Goal: Transaction & Acquisition: Purchase product/service

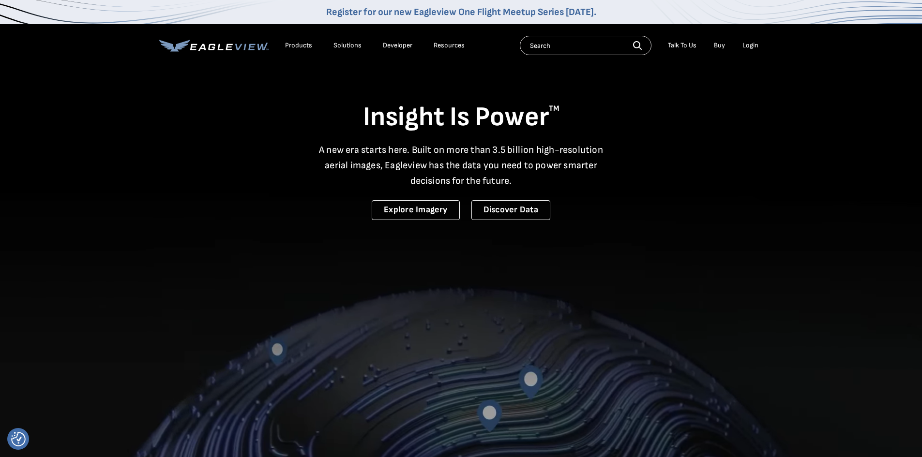
drag, startPoint x: 0, startPoint y: 0, endPoint x: 753, endPoint y: 45, distance: 754.6
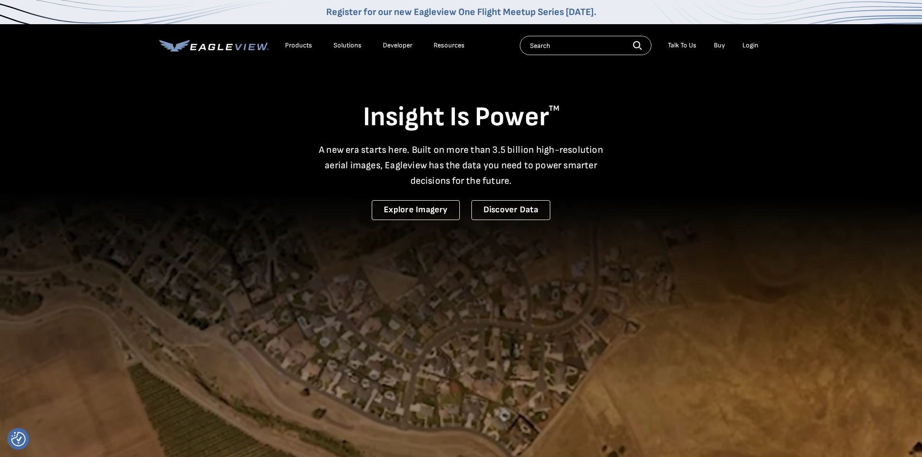
click at [753, 45] on div "Login" at bounding box center [750, 45] width 16 height 9
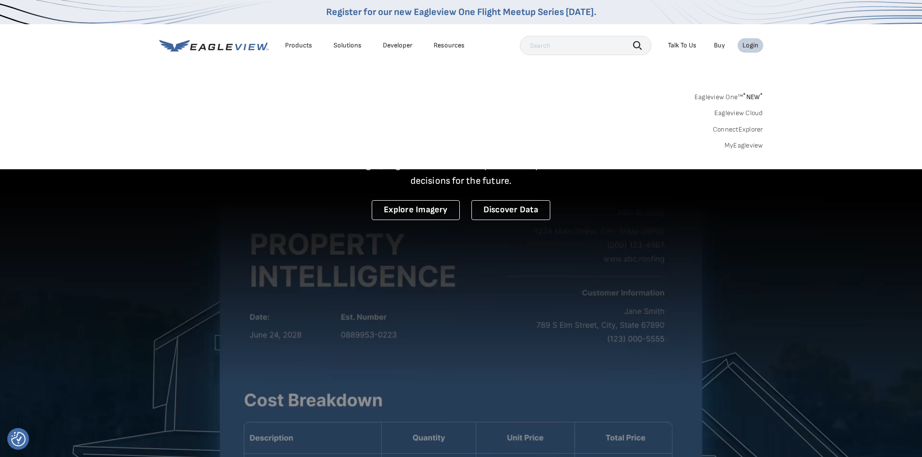
click at [748, 145] on link "MyEagleview" at bounding box center [743, 145] width 39 height 9
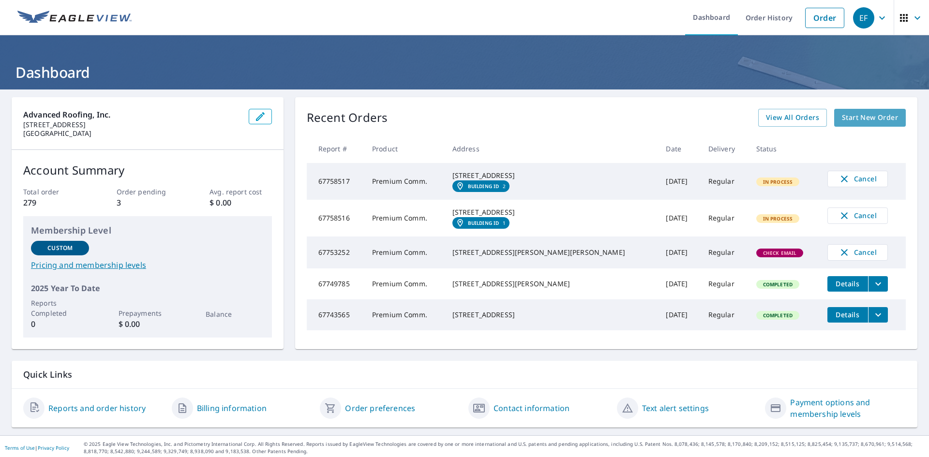
click at [858, 115] on span "Start New Order" at bounding box center [870, 118] width 56 height 12
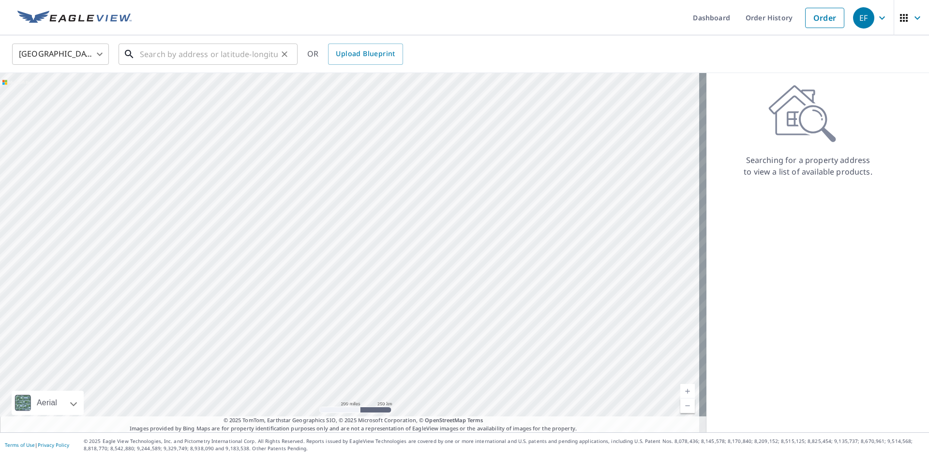
click at [231, 55] on input "text" at bounding box center [209, 54] width 138 height 27
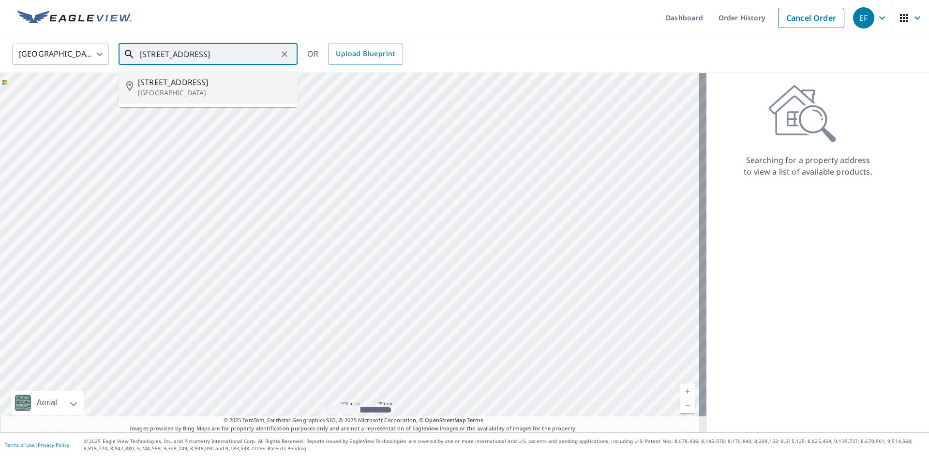
click at [195, 90] on p "[GEOGRAPHIC_DATA]" at bounding box center [214, 93] width 152 height 10
type input "[STREET_ADDRESS]"
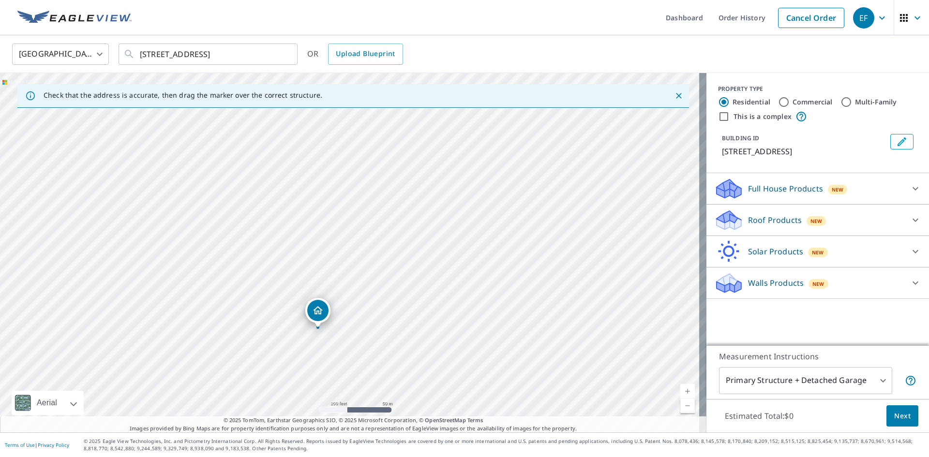
drag, startPoint x: 361, startPoint y: 250, endPoint x: 329, endPoint y: 327, distance: 82.8
click at [778, 100] on input "Commercial" at bounding box center [784, 102] width 12 height 12
radio input "true"
type input "4"
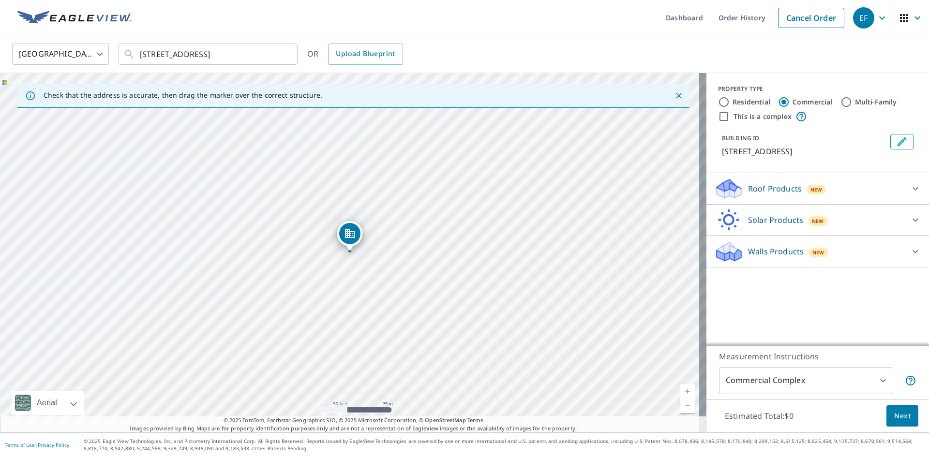
click at [910, 188] on icon at bounding box center [916, 189] width 12 height 12
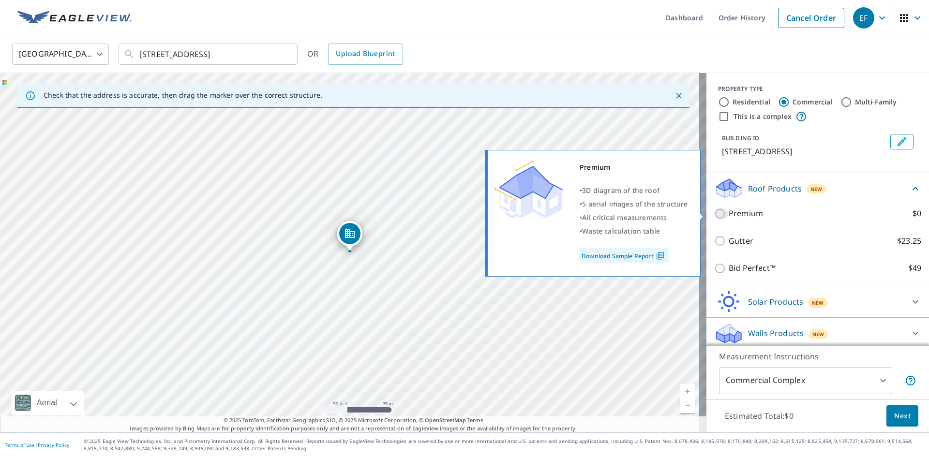
click at [714, 216] on input "Premium $0" at bounding box center [721, 214] width 15 height 12
checkbox input "true"
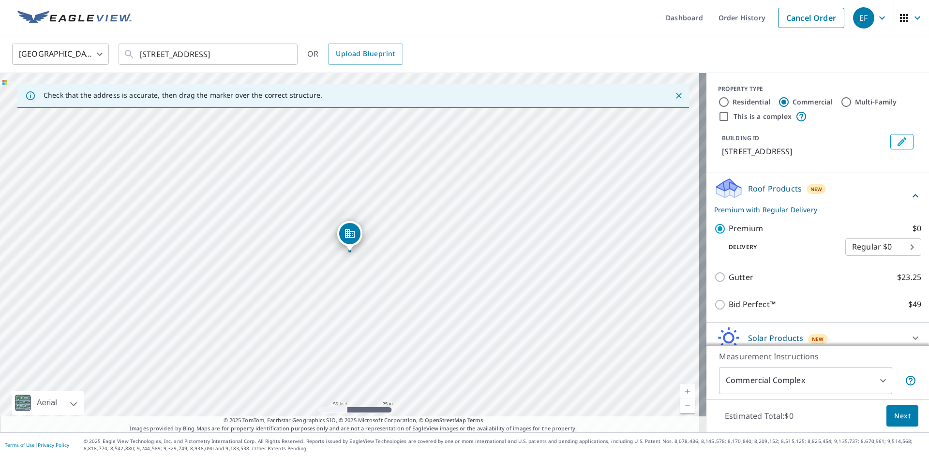
click at [895, 417] on span "Next" at bounding box center [902, 416] width 16 height 12
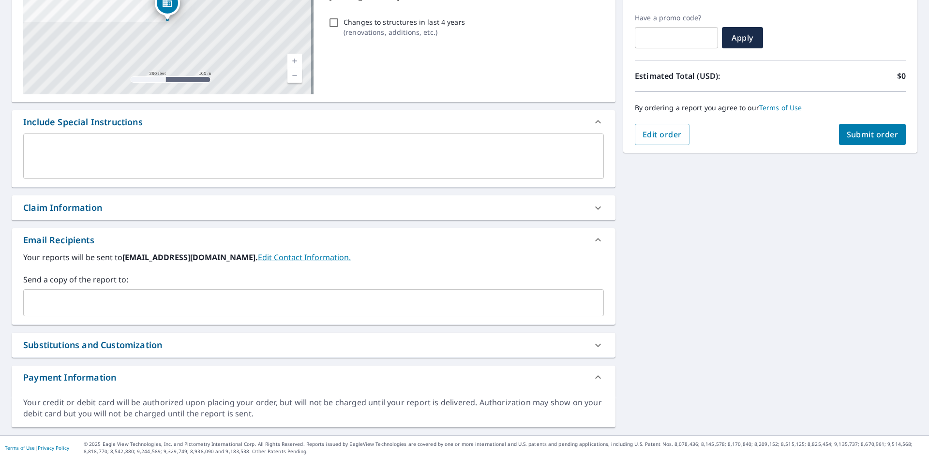
scroll to position [159, 0]
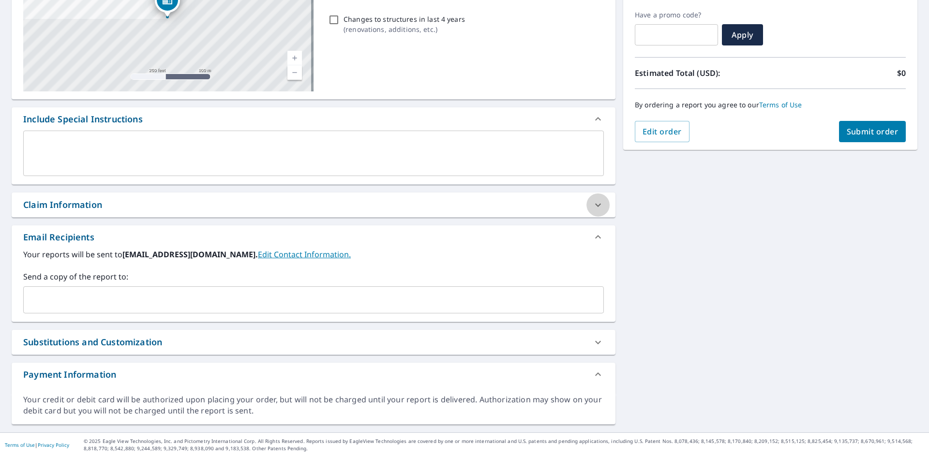
click at [596, 207] on icon at bounding box center [598, 205] width 12 height 12
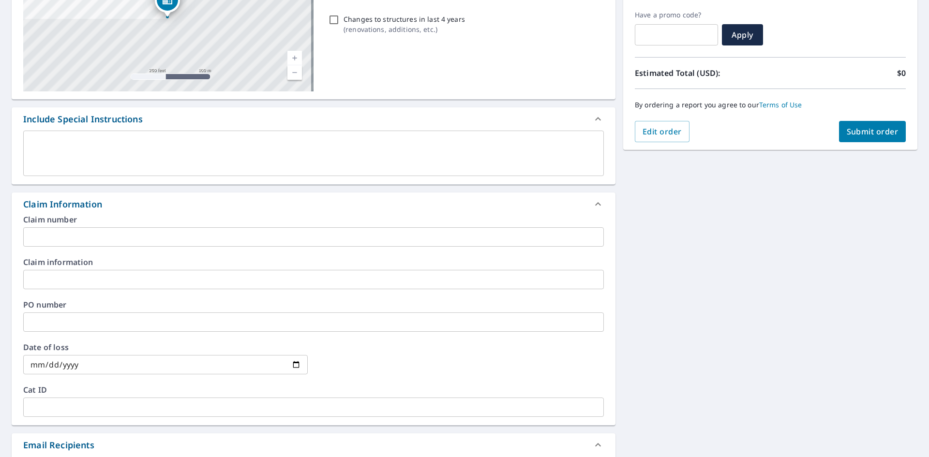
click at [83, 283] on input "text" at bounding box center [313, 279] width 581 height 19
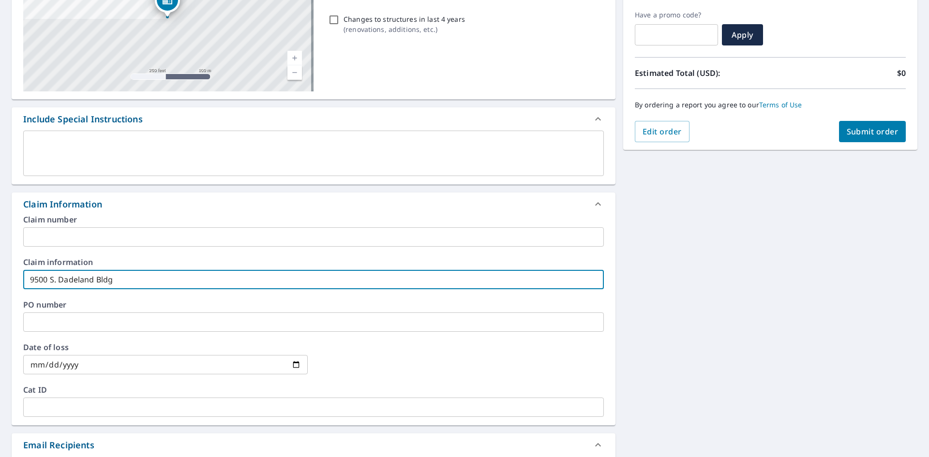
type input "9500 S. Dadeland Bldg"
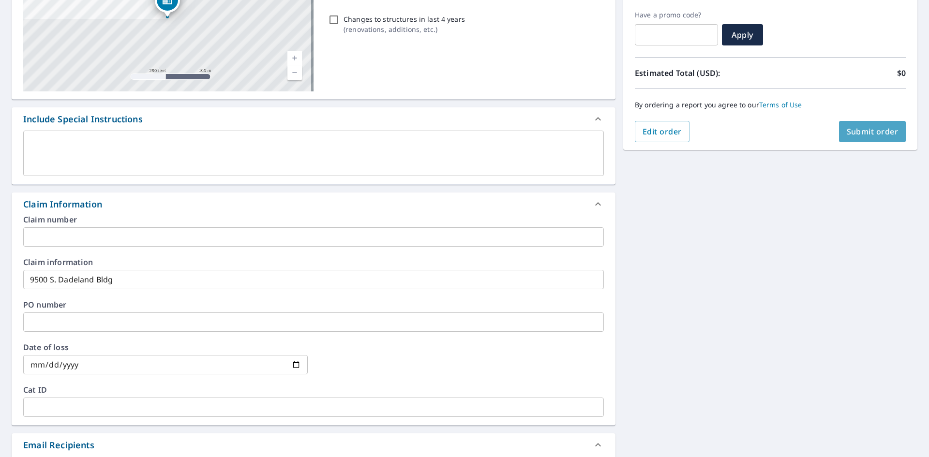
click at [875, 132] on span "Submit order" at bounding box center [873, 131] width 52 height 11
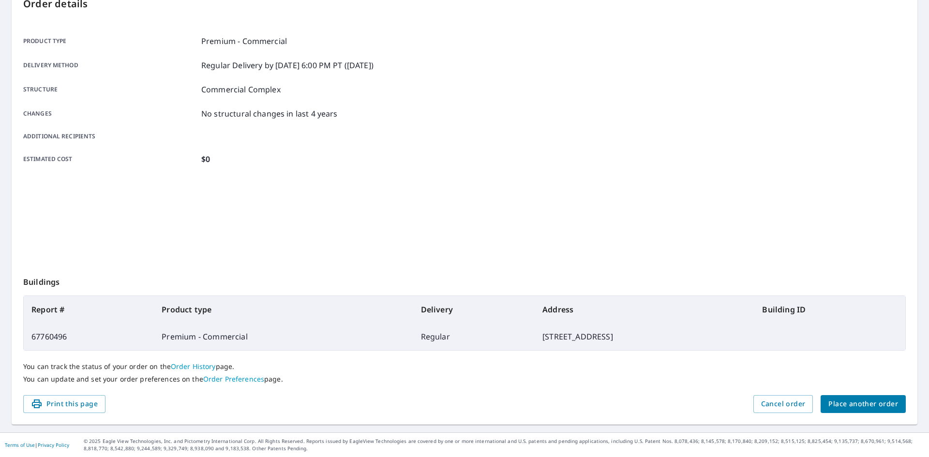
scroll to position [112, 0]
